Goal: Task Accomplishment & Management: Manage account settings

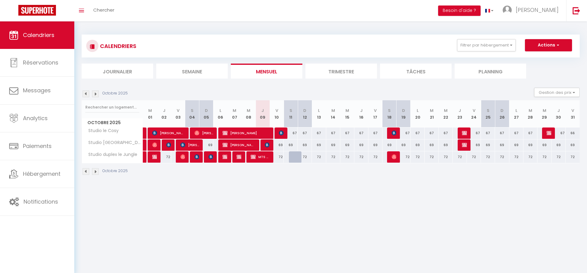
select select
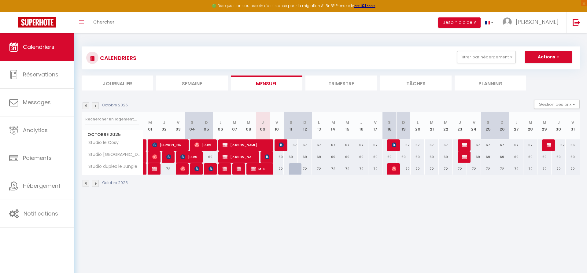
click at [234, 146] on span "[PERSON_NAME]" at bounding box center [246, 145] width 47 height 12
select select "OK"
select select "KO"
select select "0"
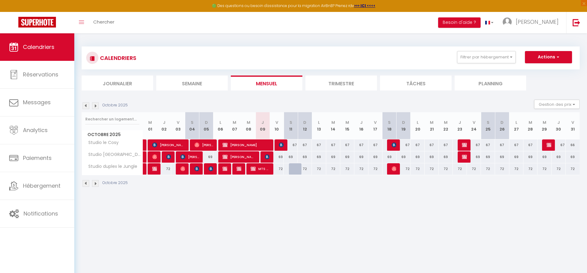
select select "1"
select select
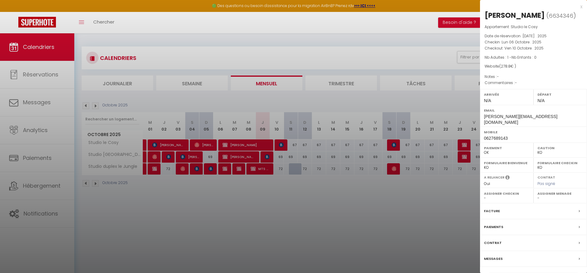
click at [241, 157] on div at bounding box center [293, 136] width 587 height 273
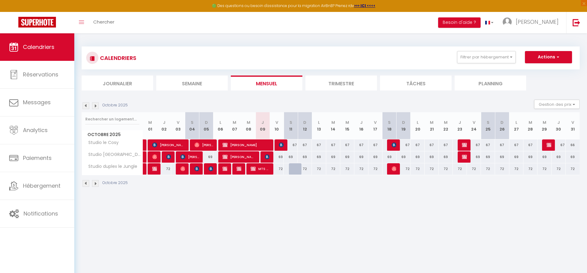
click at [241, 157] on span "[PERSON_NAME]" at bounding box center [239, 157] width 33 height 12
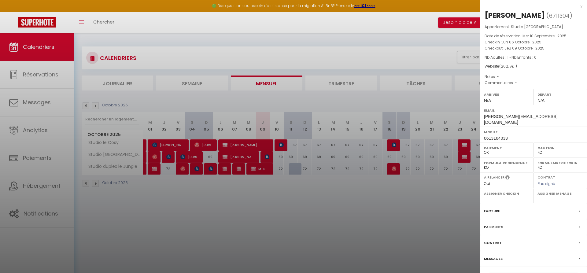
click at [496, 256] on label "Messages" at bounding box center [493, 259] width 19 height 6
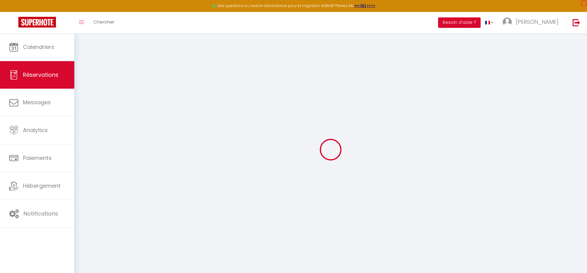
select select
checkbox input "false"
select select
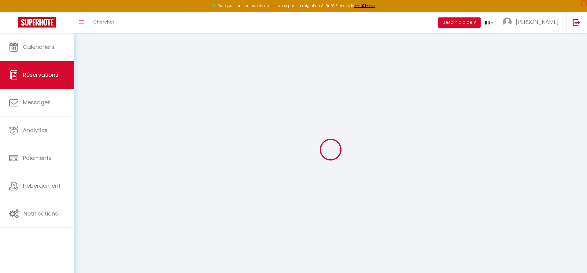
checkbox input "false"
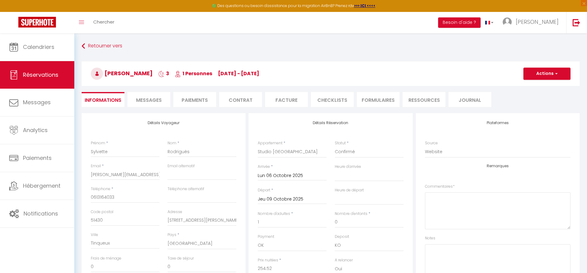
select select
checkbox input "false"
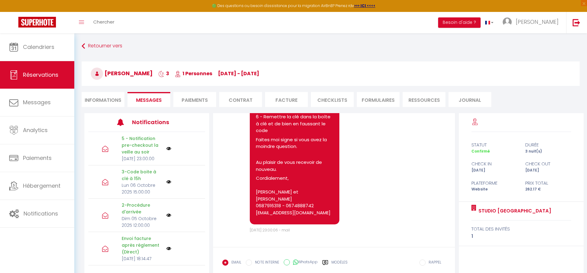
scroll to position [1038, 0]
